Goal: Task Accomplishment & Management: Use online tool/utility

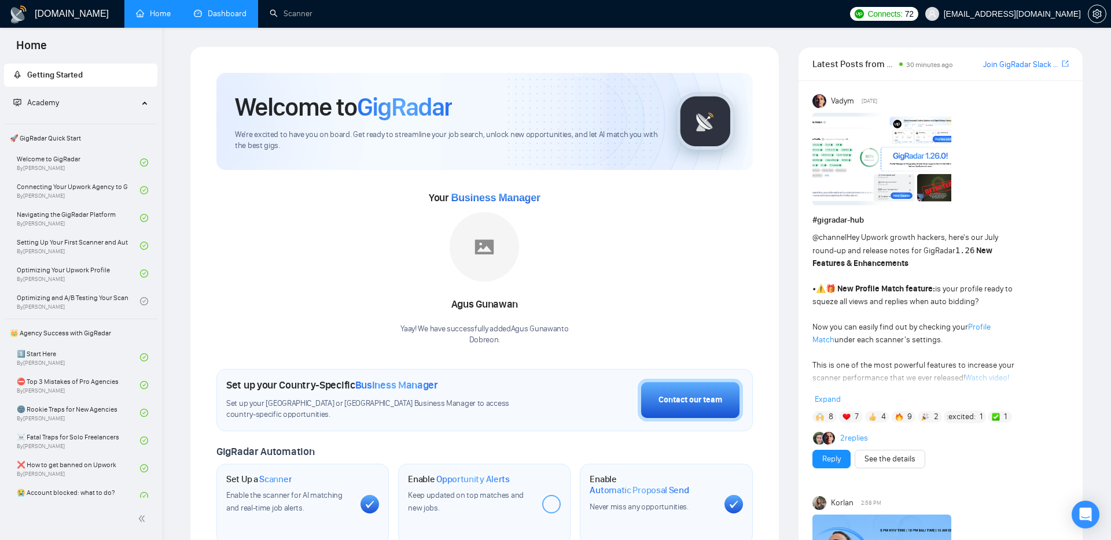
click at [225, 16] on link "Dashboard" at bounding box center [220, 14] width 53 height 10
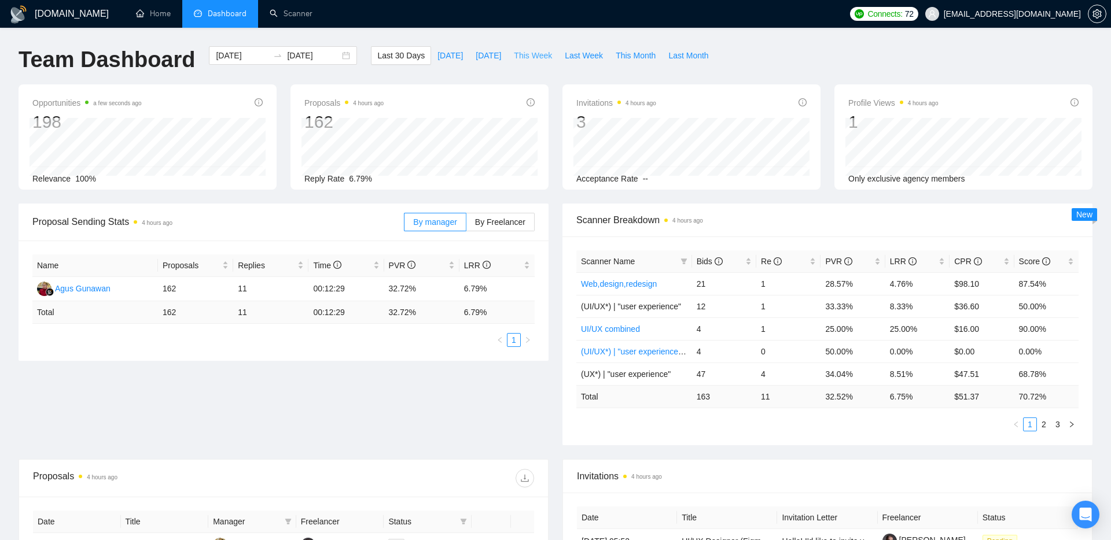
click at [531, 55] on span "This Week" at bounding box center [533, 55] width 38 height 13
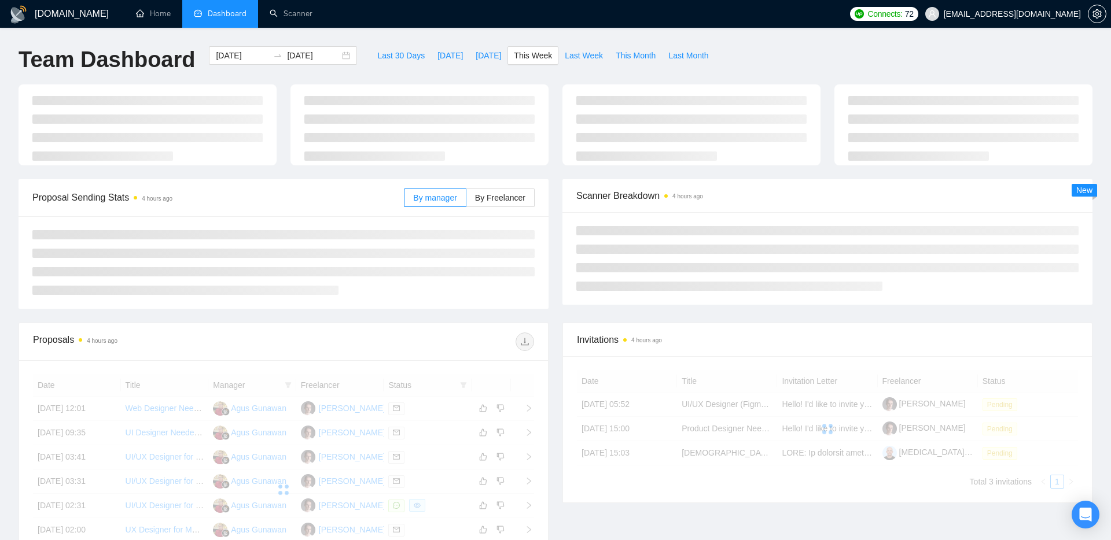
type input "[DATE]"
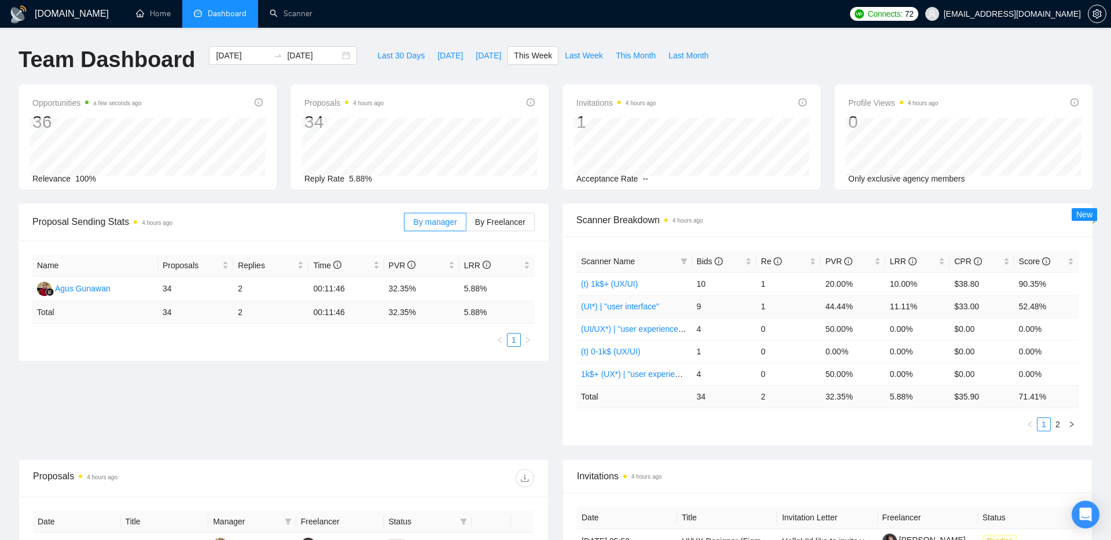
click at [617, 307] on link "(UI*) | "user interface"" at bounding box center [620, 306] width 78 height 9
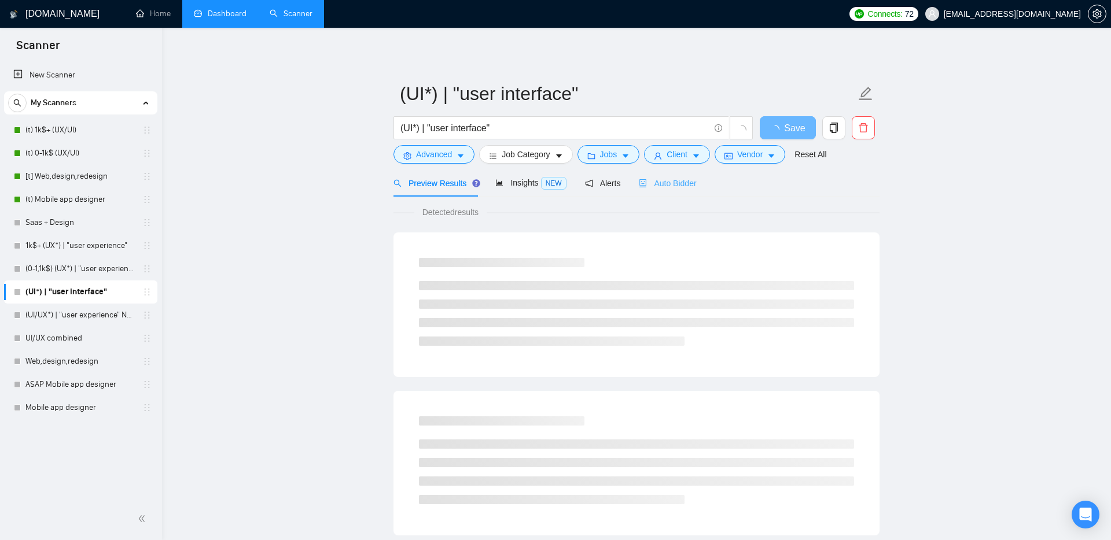
click at [672, 190] on div "Auto Bidder" at bounding box center [667, 183] width 57 height 27
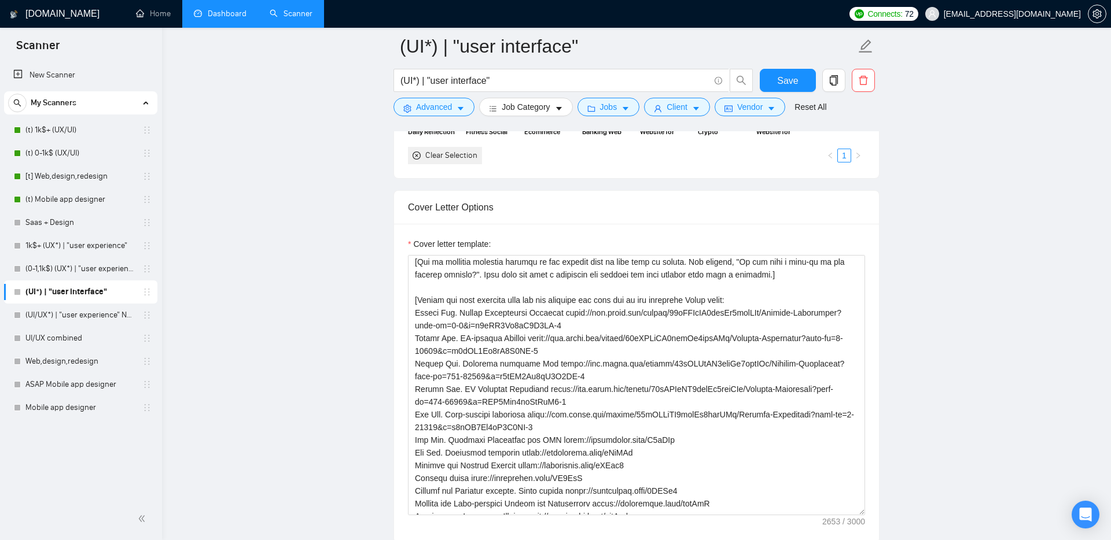
scroll to position [142, 0]
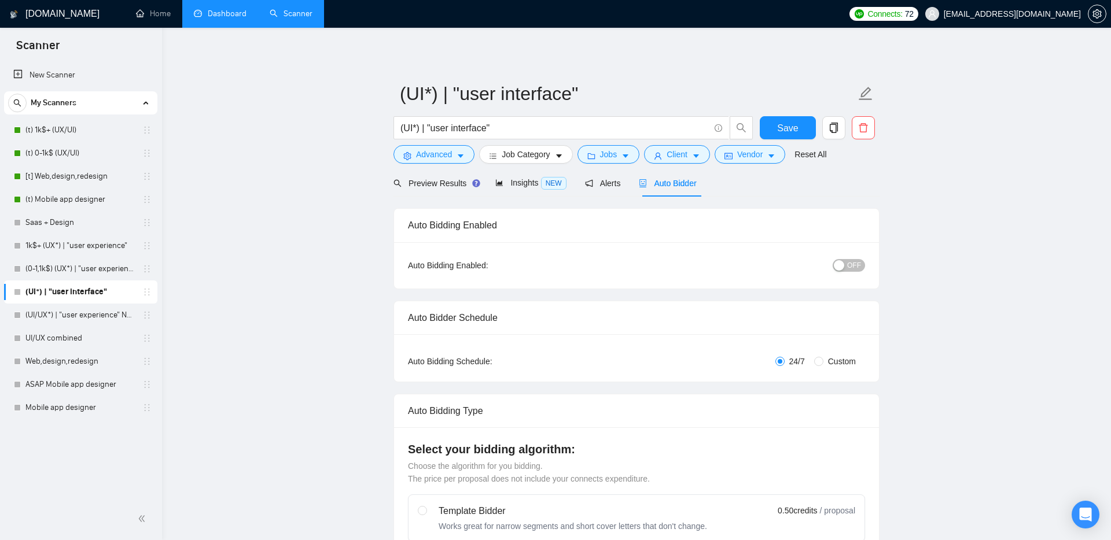
click at [217, 9] on link "Dashboard" at bounding box center [220, 14] width 53 height 10
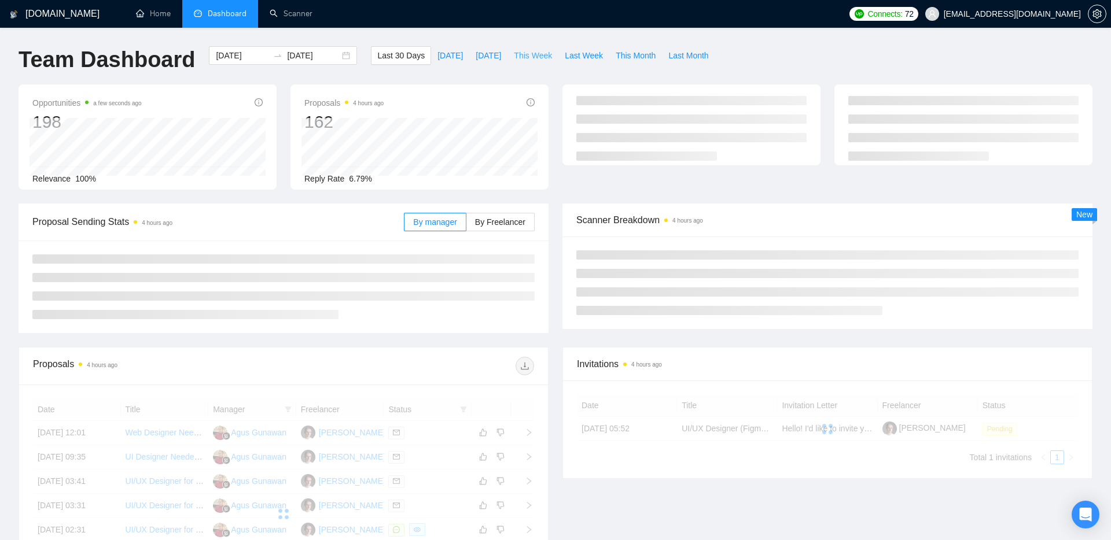
click at [557, 51] on button "This Week" at bounding box center [532, 55] width 51 height 19
type input "[DATE]"
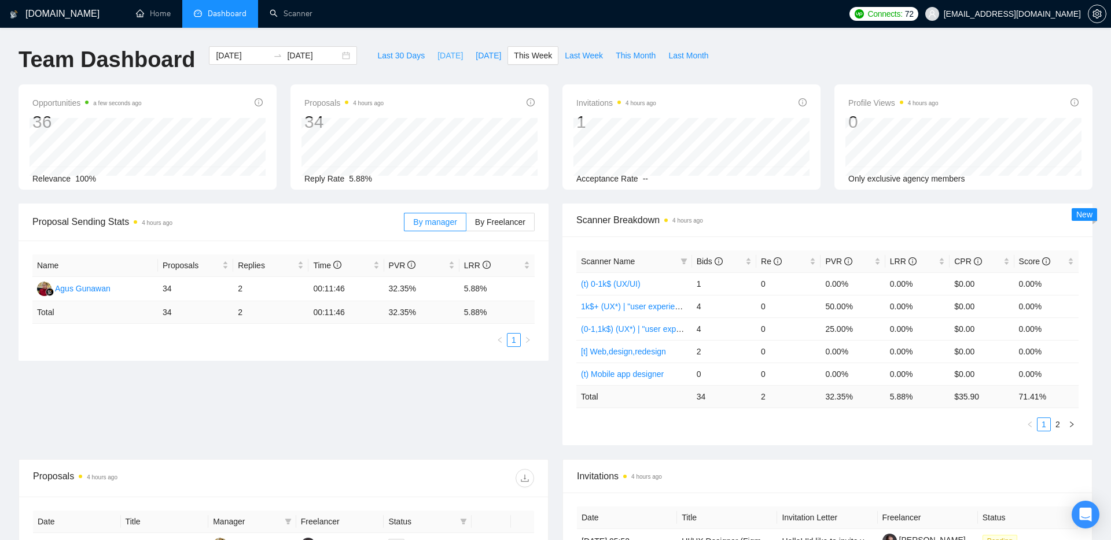
click at [446, 50] on span "[DATE]" at bounding box center [449, 55] width 25 height 13
type input "[DATE]"
